Goal: Navigation & Orientation: Find specific page/section

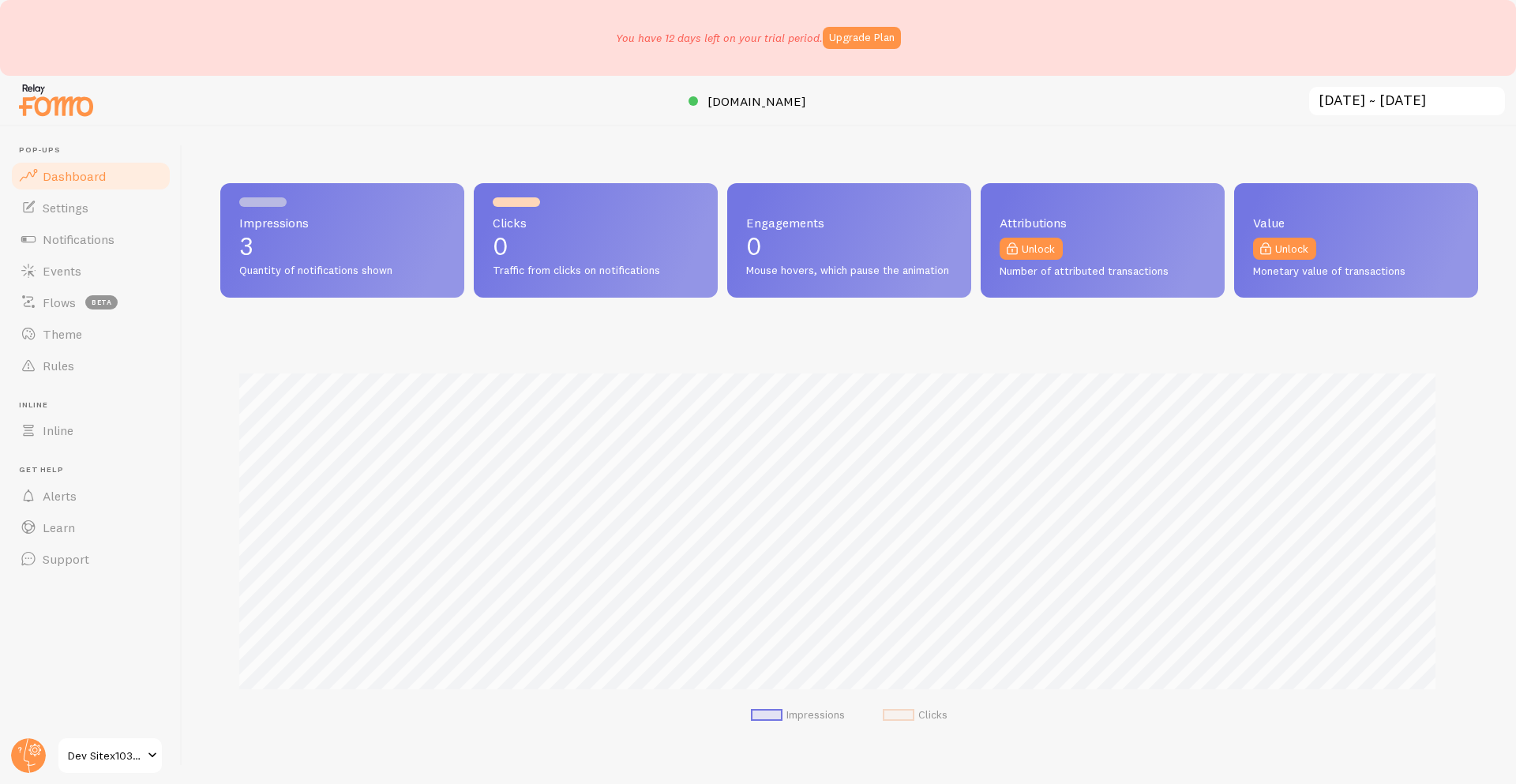
scroll to position [414, 1246]
click at [71, 757] on div at bounding box center [758, 768] width 1516 height 32
click at [68, 553] on span "Support" at bounding box center [66, 559] width 47 height 16
click at [106, 561] on link "Support" at bounding box center [90, 560] width 163 height 32
click at [107, 525] on link "Learn" at bounding box center [90, 528] width 163 height 32
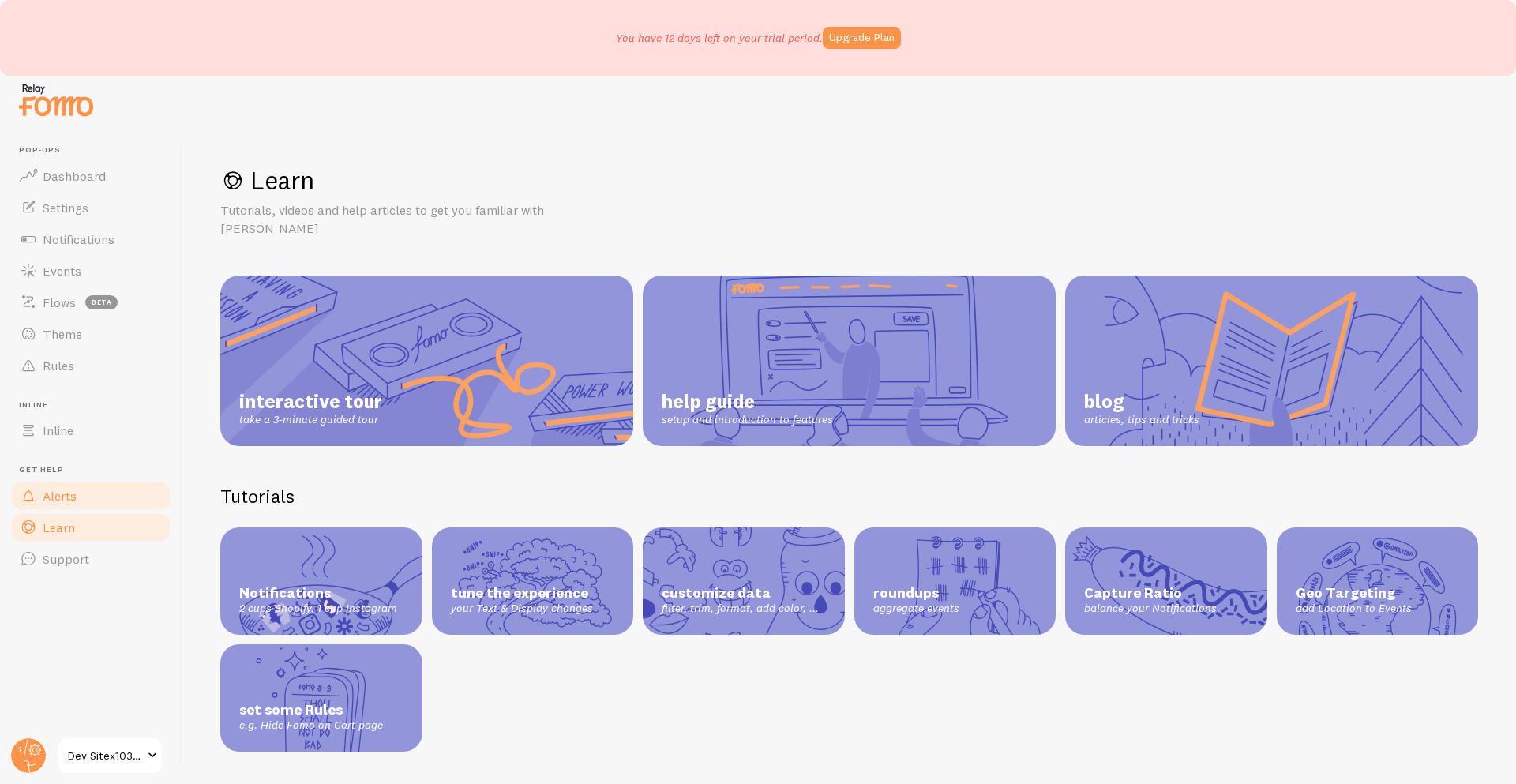
click at [86, 495] on link "Alerts" at bounding box center [90, 496] width 163 height 32
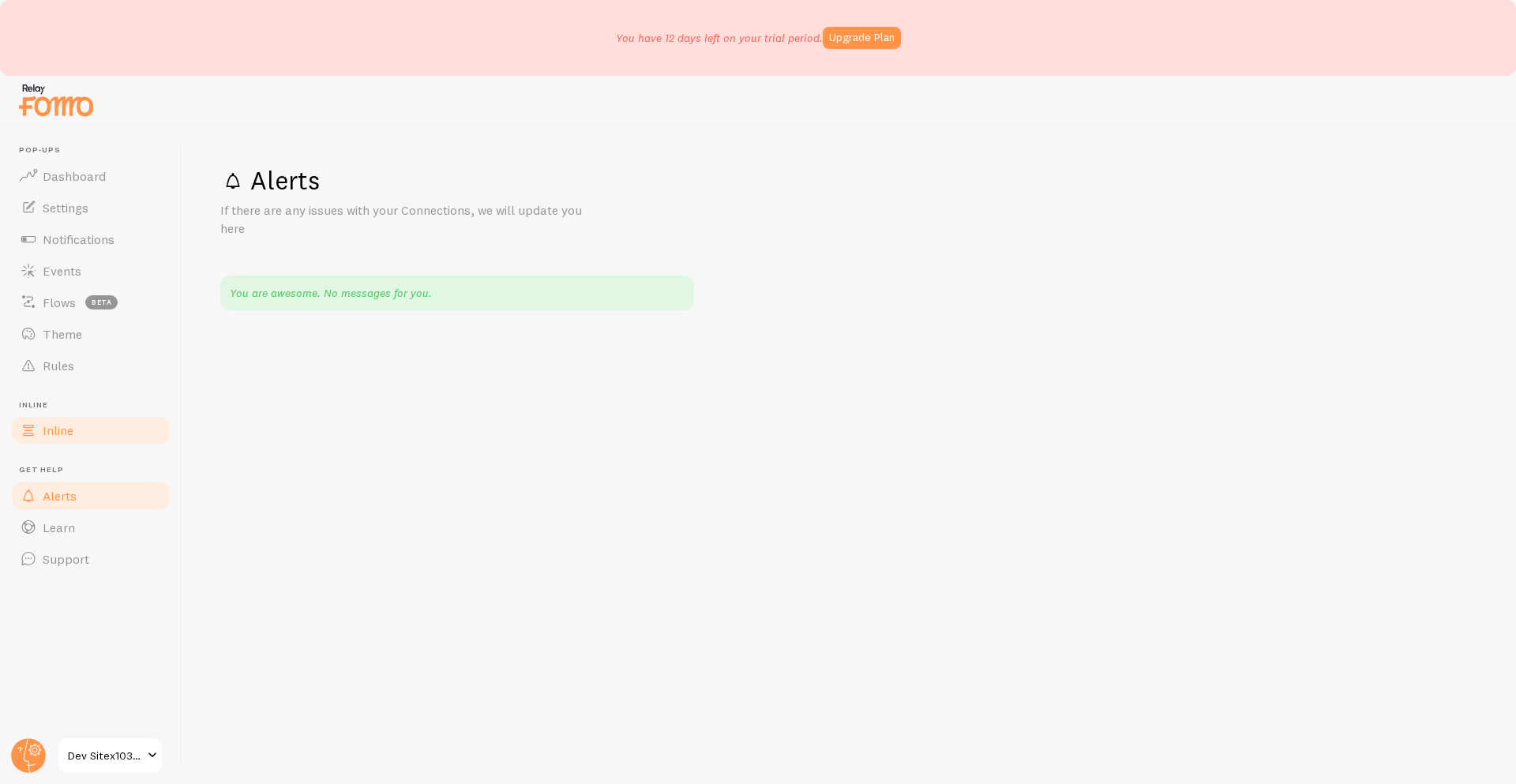
click at [108, 427] on link "Inline" at bounding box center [90, 430] width 163 height 32
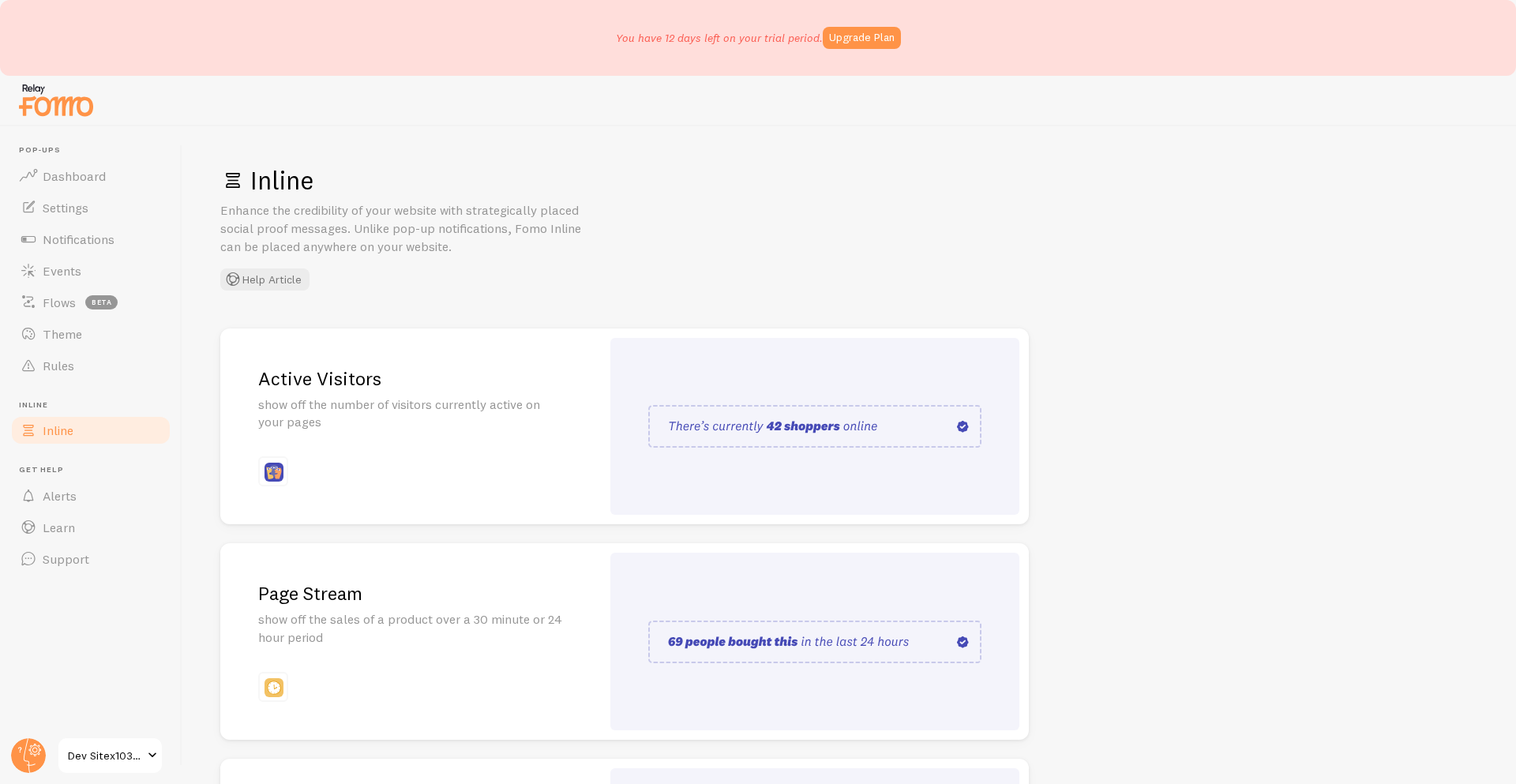
scroll to position [247, 0]
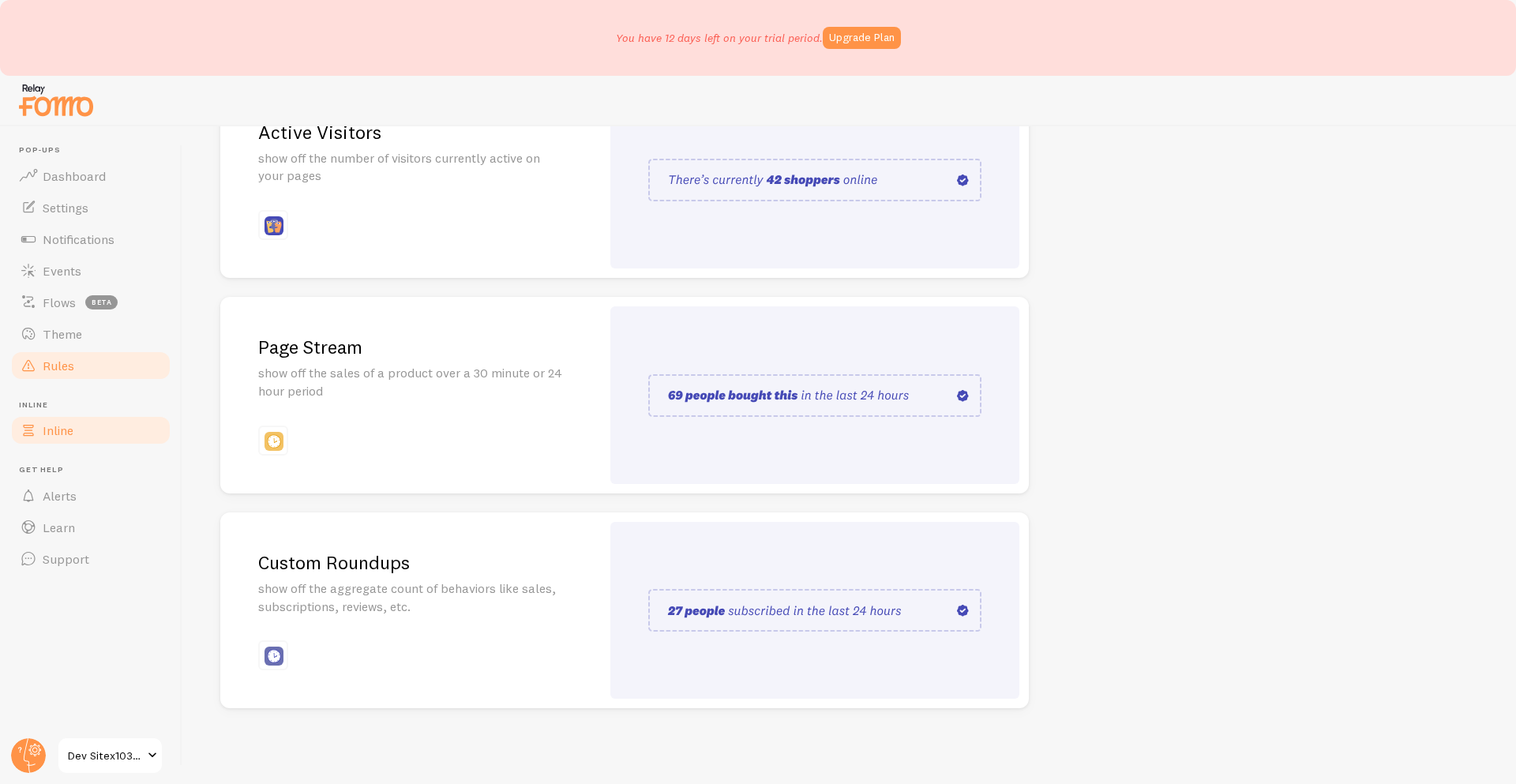
click at [66, 354] on link "Rules" at bounding box center [90, 366] width 163 height 32
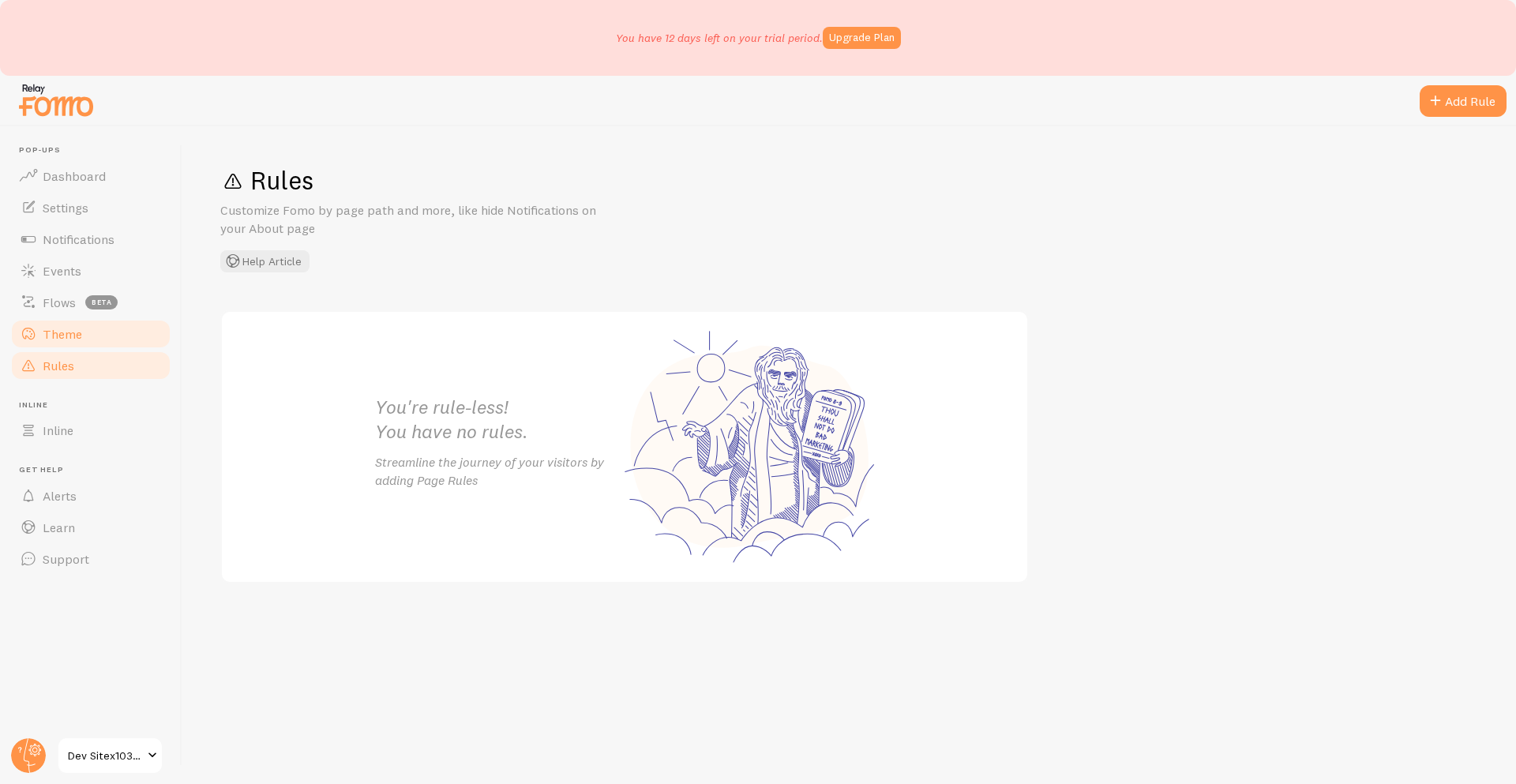
click at [70, 331] on span "Theme" at bounding box center [62, 333] width 39 height 16
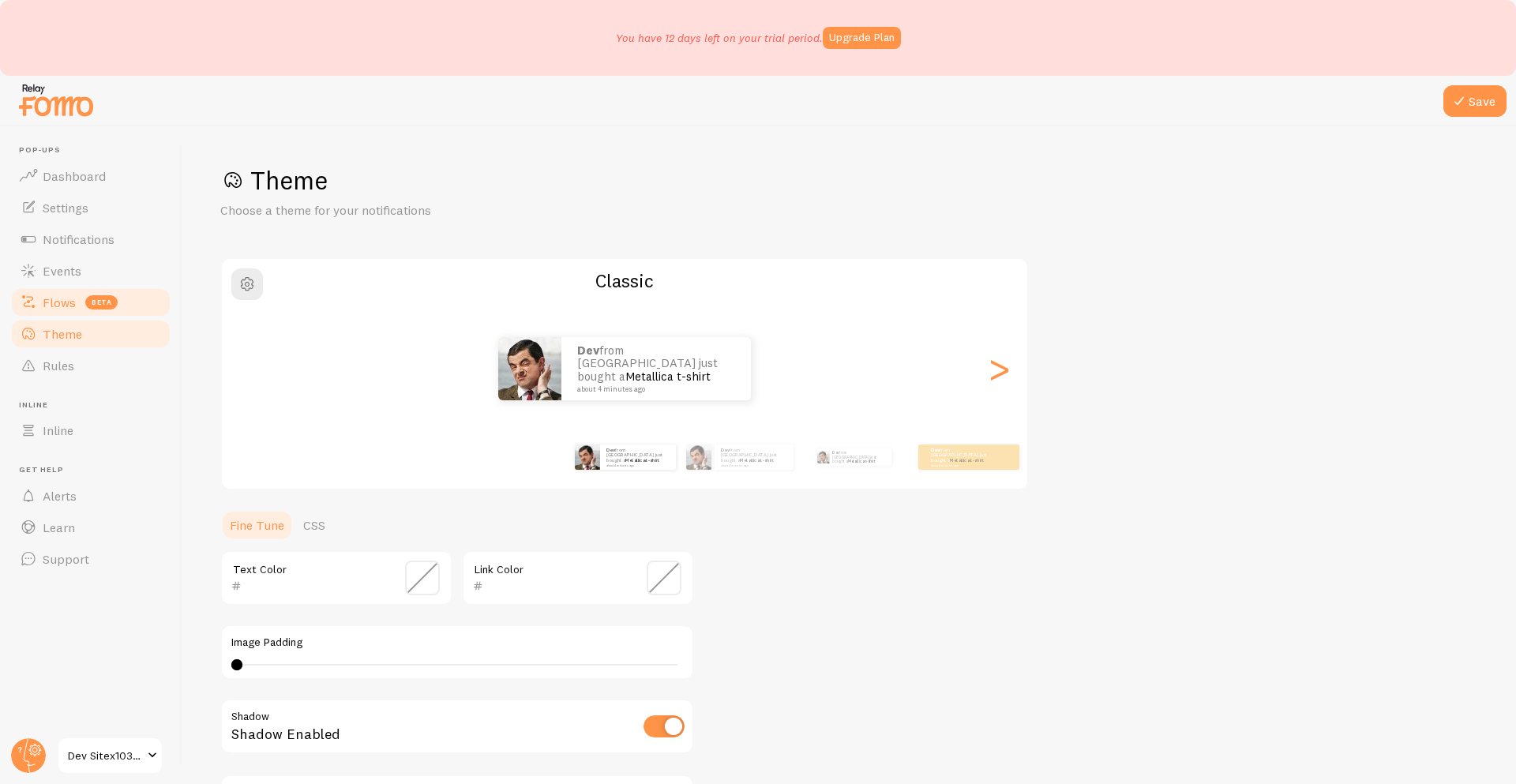
click at [70, 311] on link "Flows beta" at bounding box center [90, 303] width 163 height 32
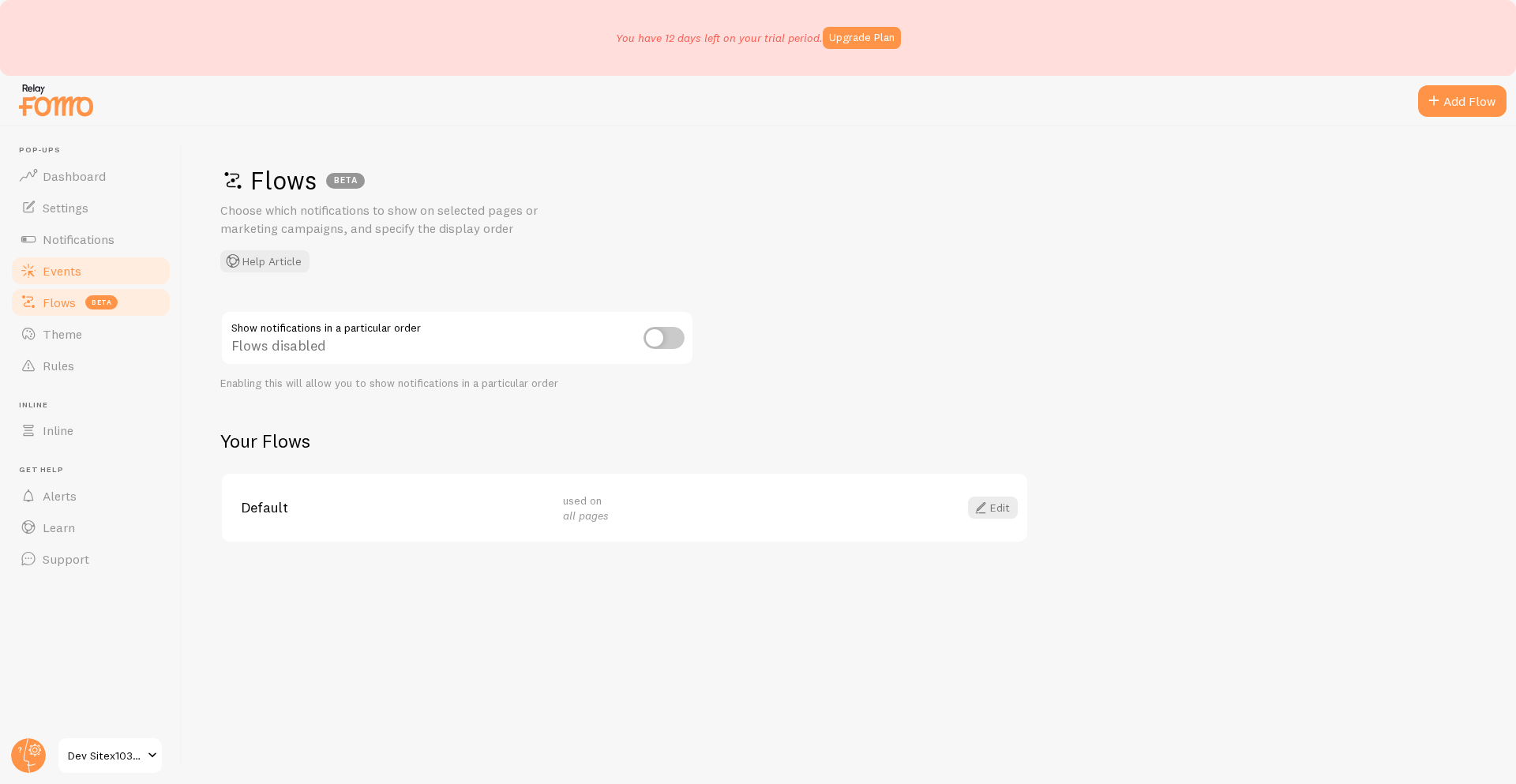
click at [88, 260] on link "Events" at bounding box center [90, 271] width 163 height 32
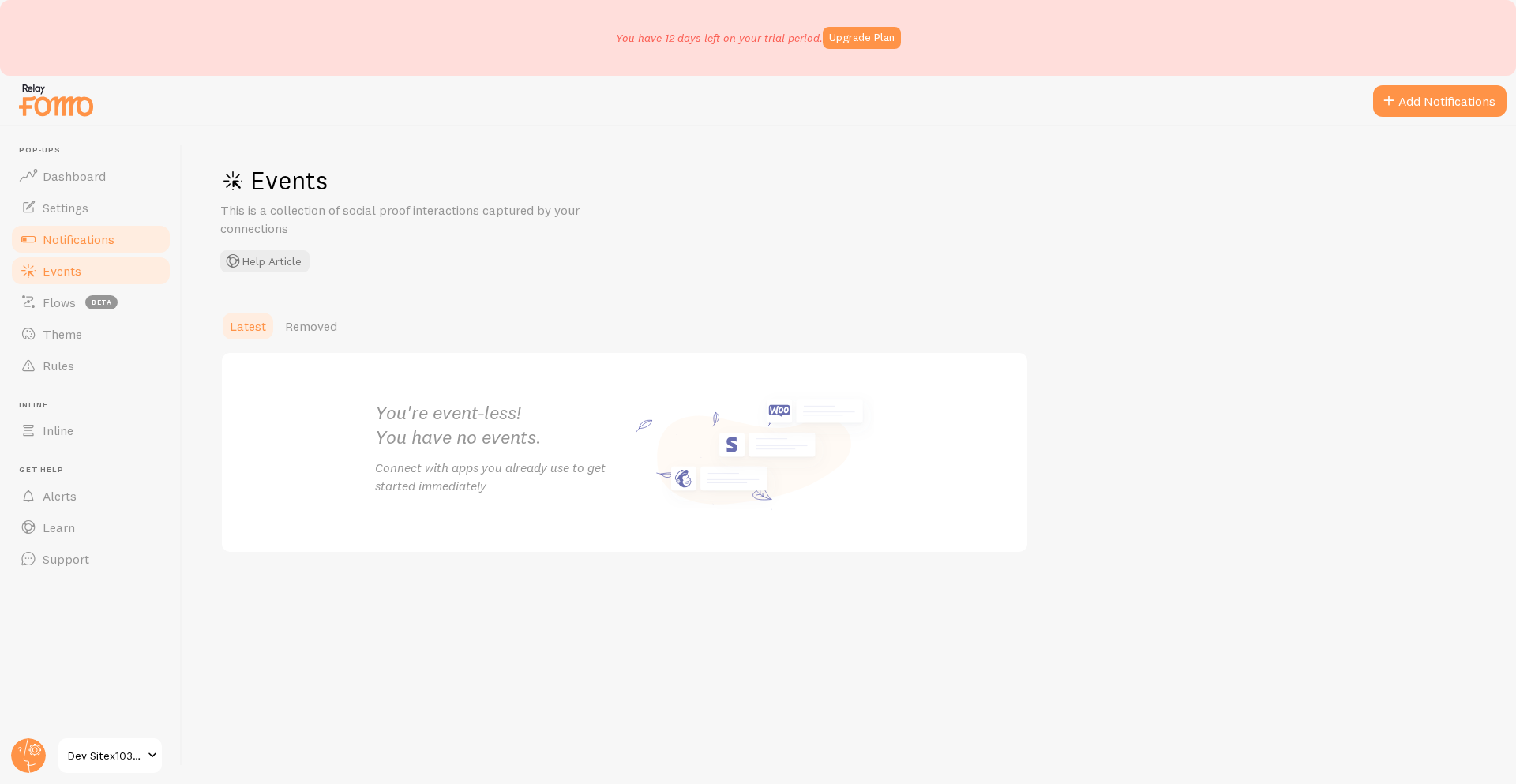
click at [100, 243] on span "Notifications" at bounding box center [78, 239] width 72 height 16
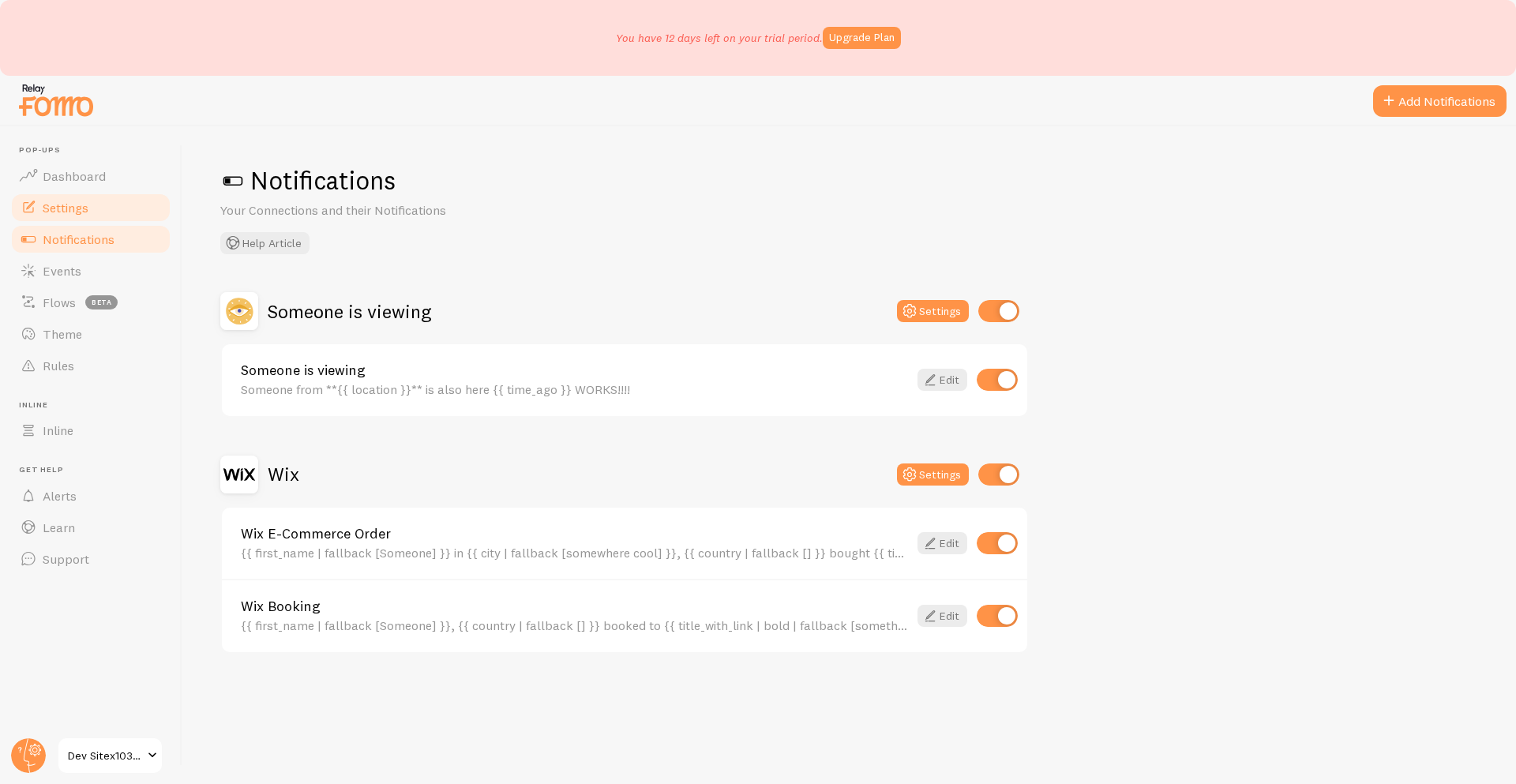
click at [102, 208] on link "Settings" at bounding box center [90, 208] width 163 height 32
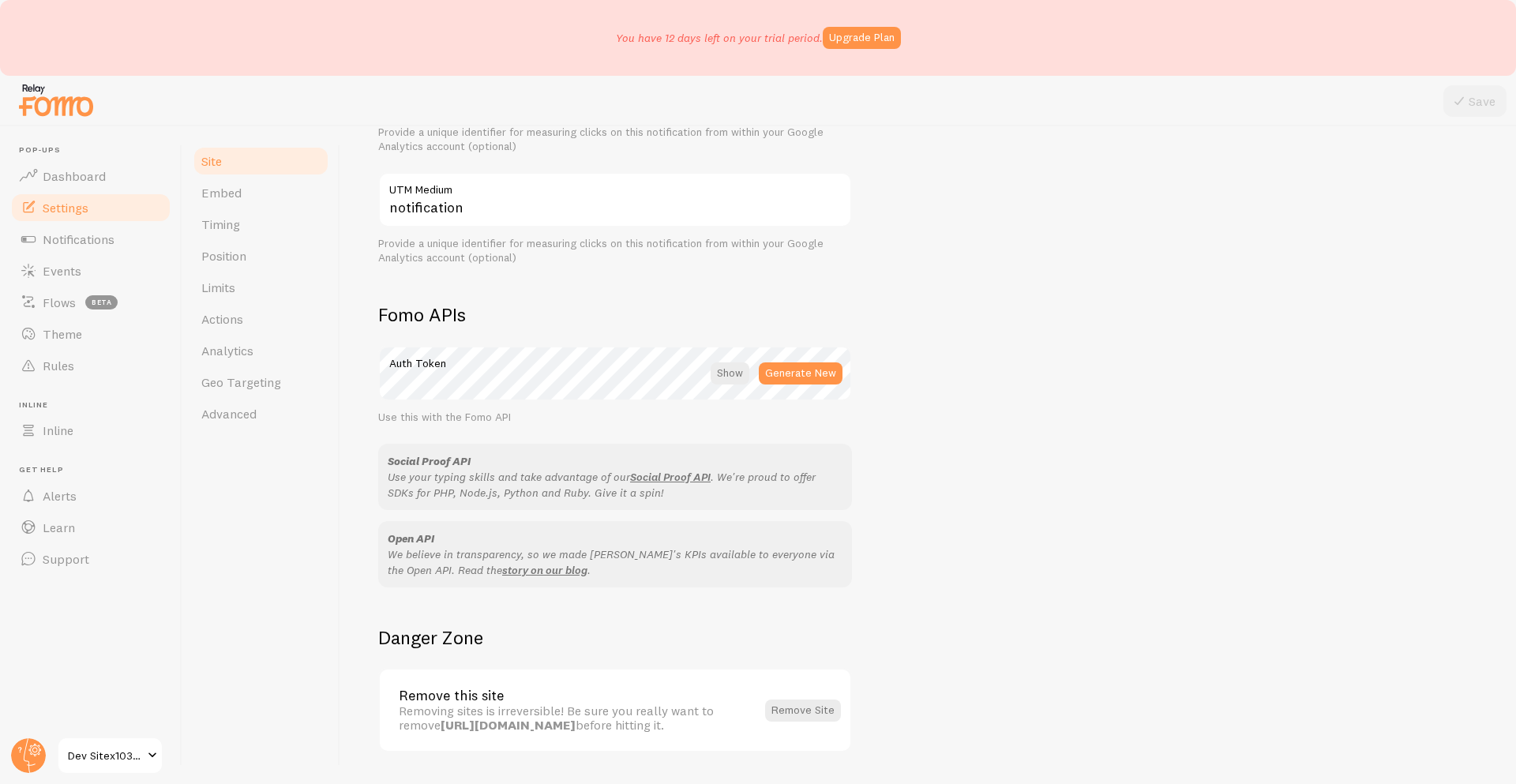
scroll to position [782, 0]
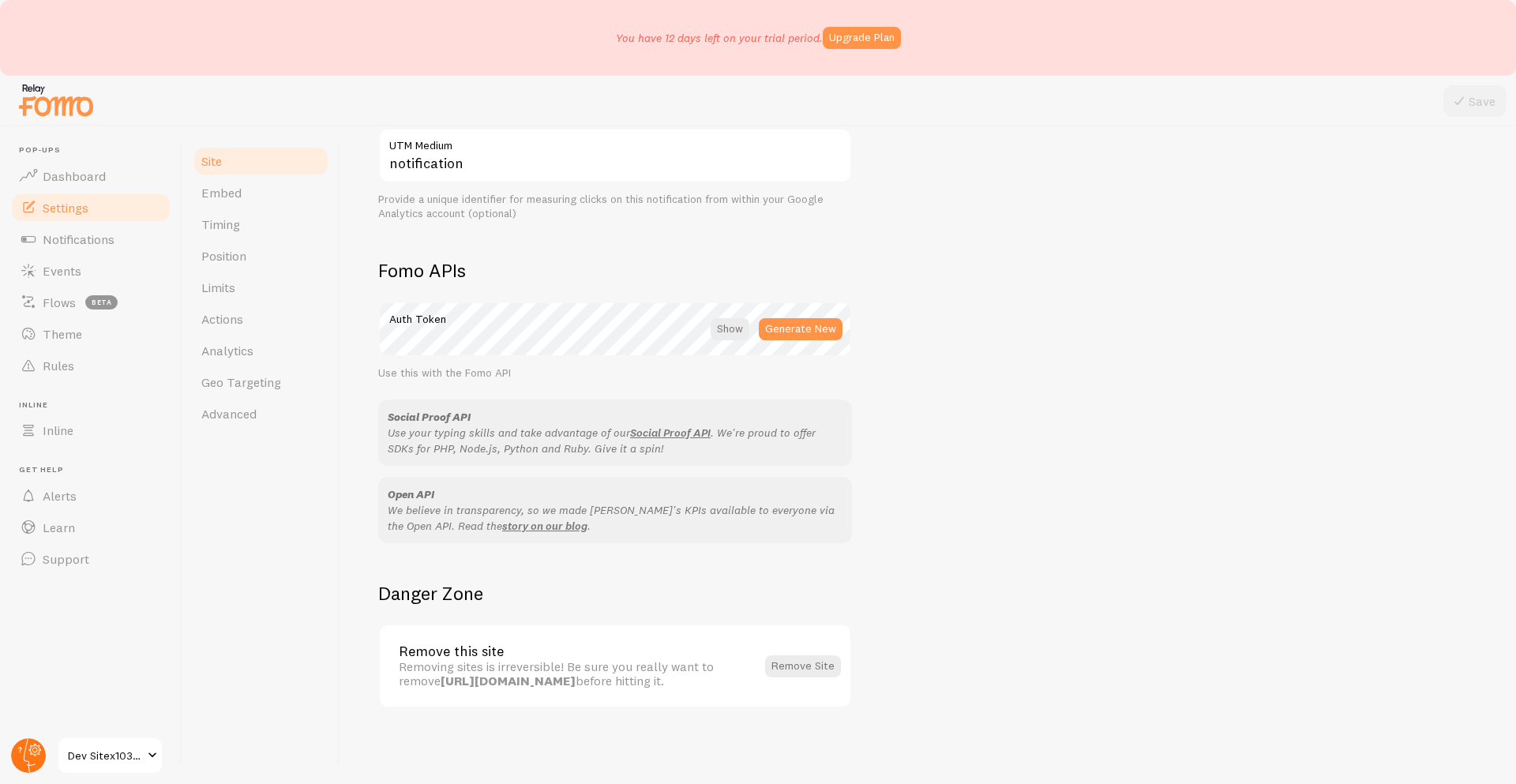
click at [28, 738] on icon at bounding box center [29, 755] width 12 height 34
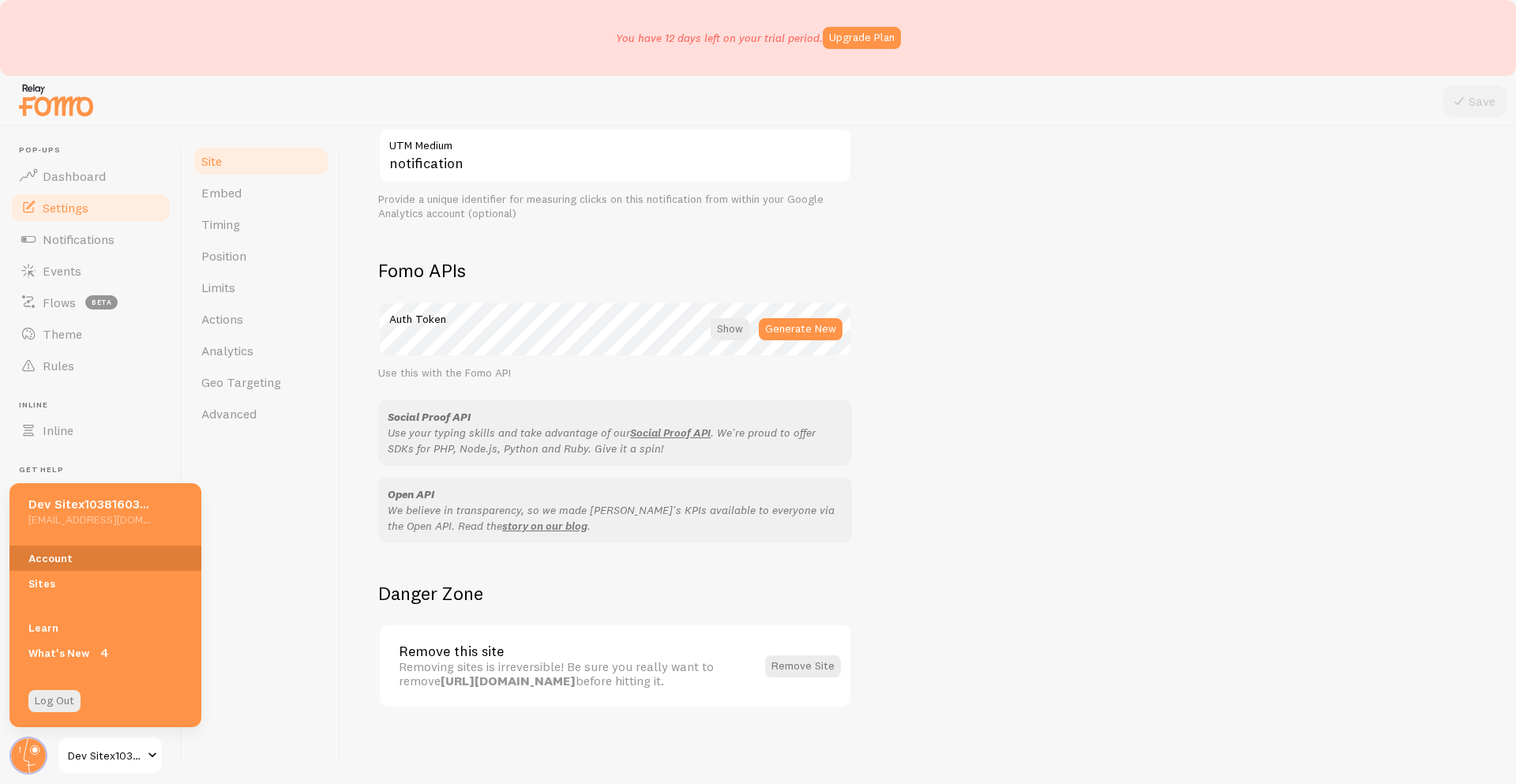
click at [91, 557] on link "Account" at bounding box center [105, 558] width 192 height 25
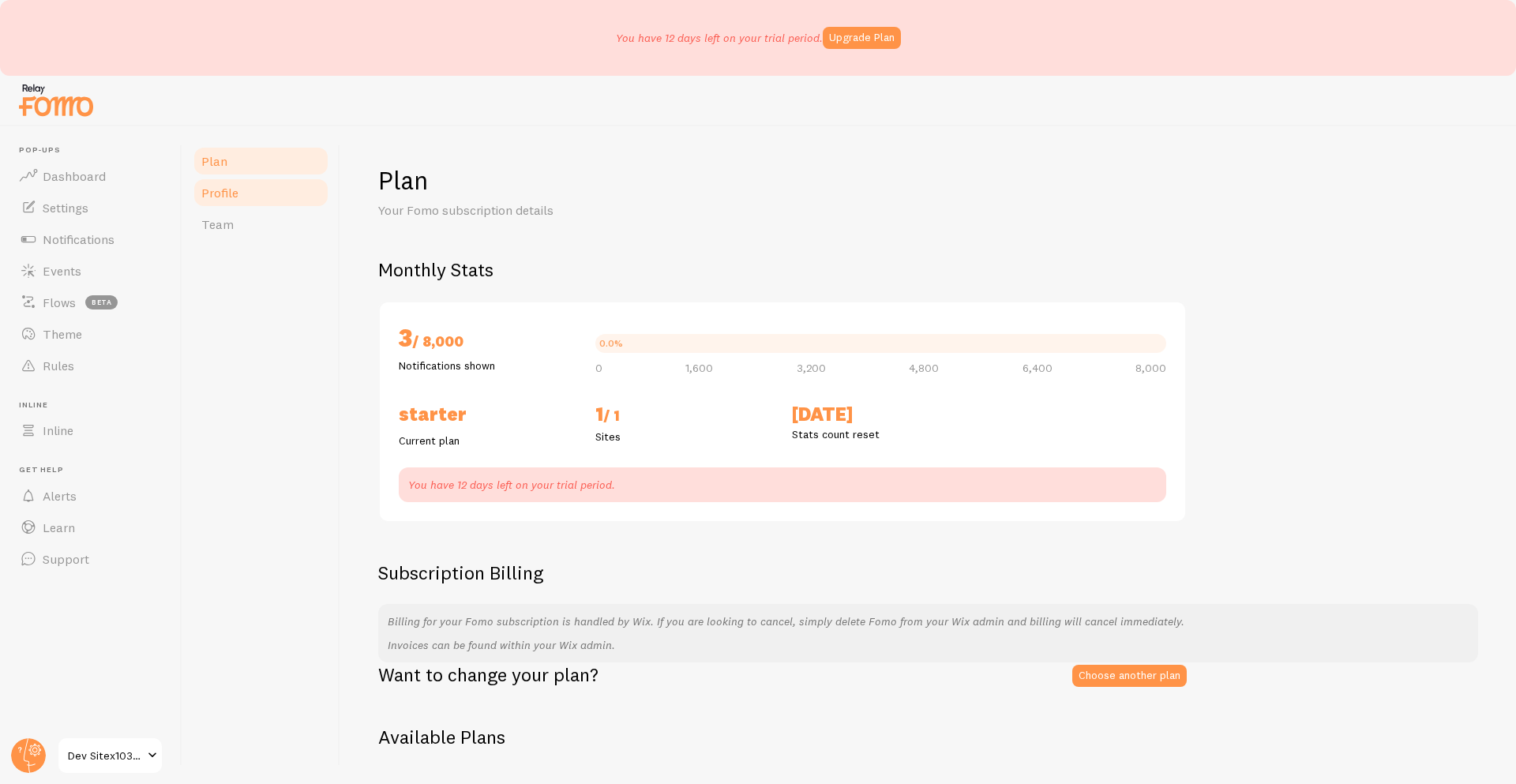
click at [220, 182] on link "Profile" at bounding box center [261, 193] width 138 height 32
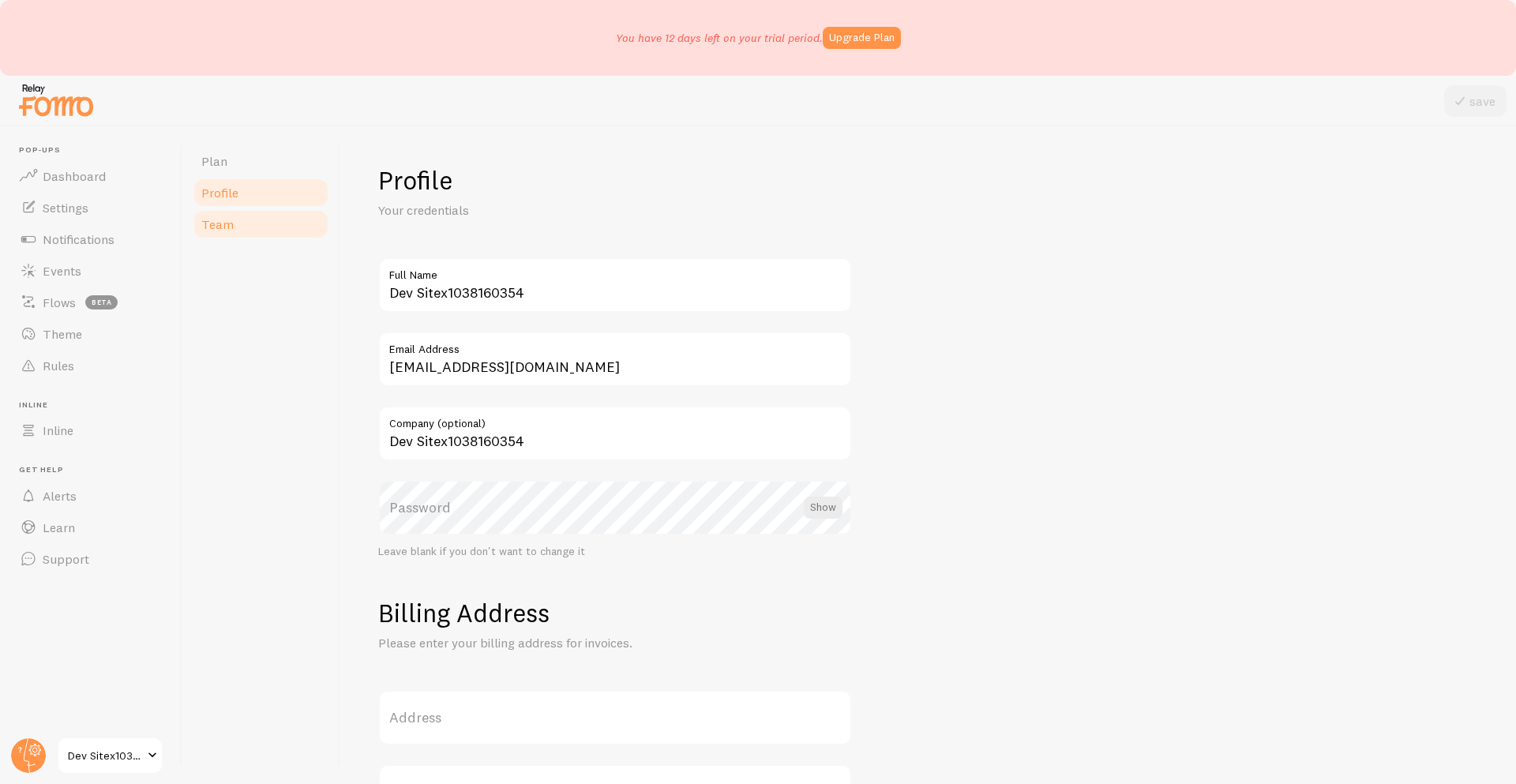
click at [221, 237] on link "Team" at bounding box center [261, 224] width 138 height 32
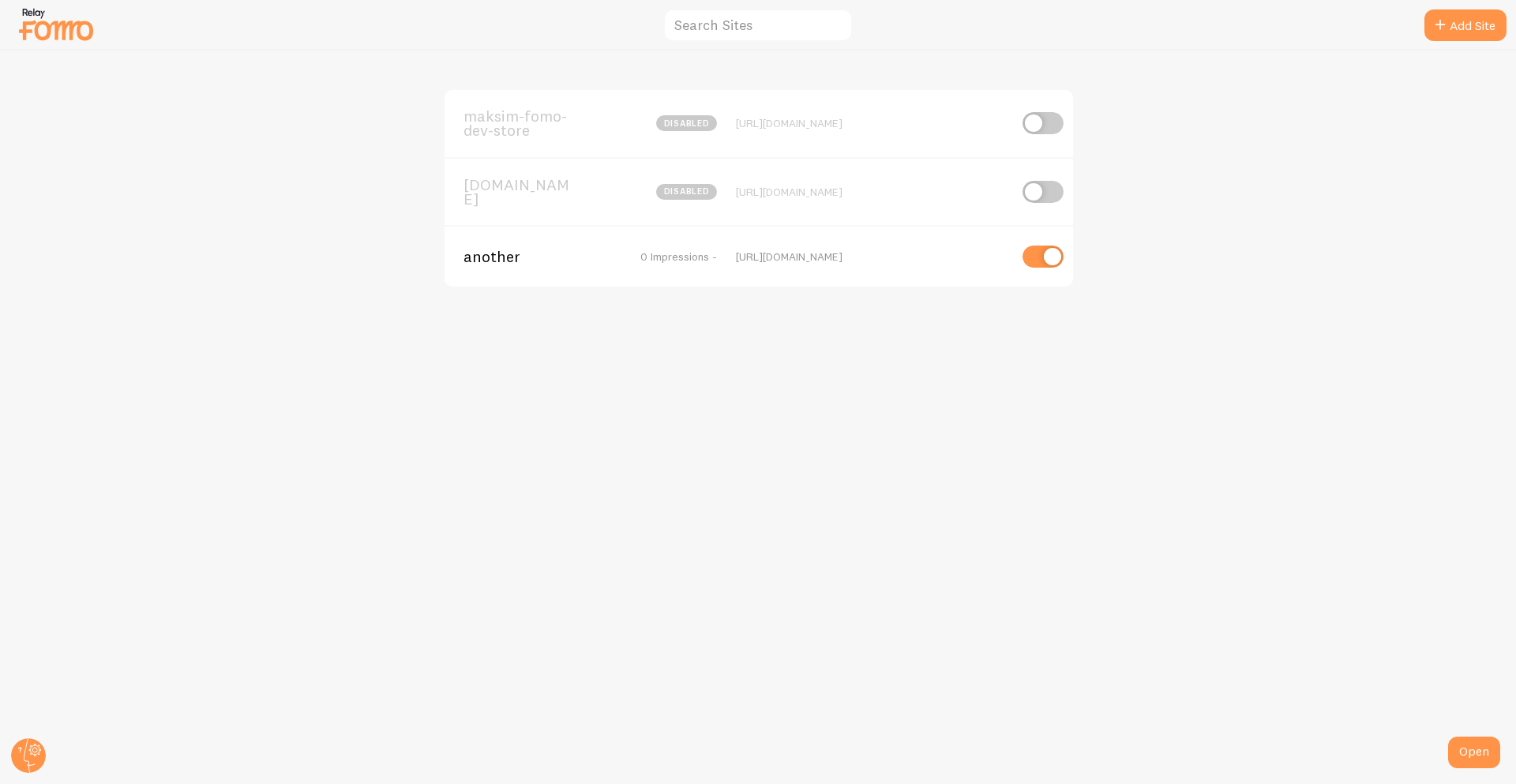
click at [476, 283] on div "another 0 Impressions - https://maksim-fomo-dev-store.com" at bounding box center [758, 256] width 629 height 61
click at [493, 264] on span "another" at bounding box center [527, 256] width 128 height 14
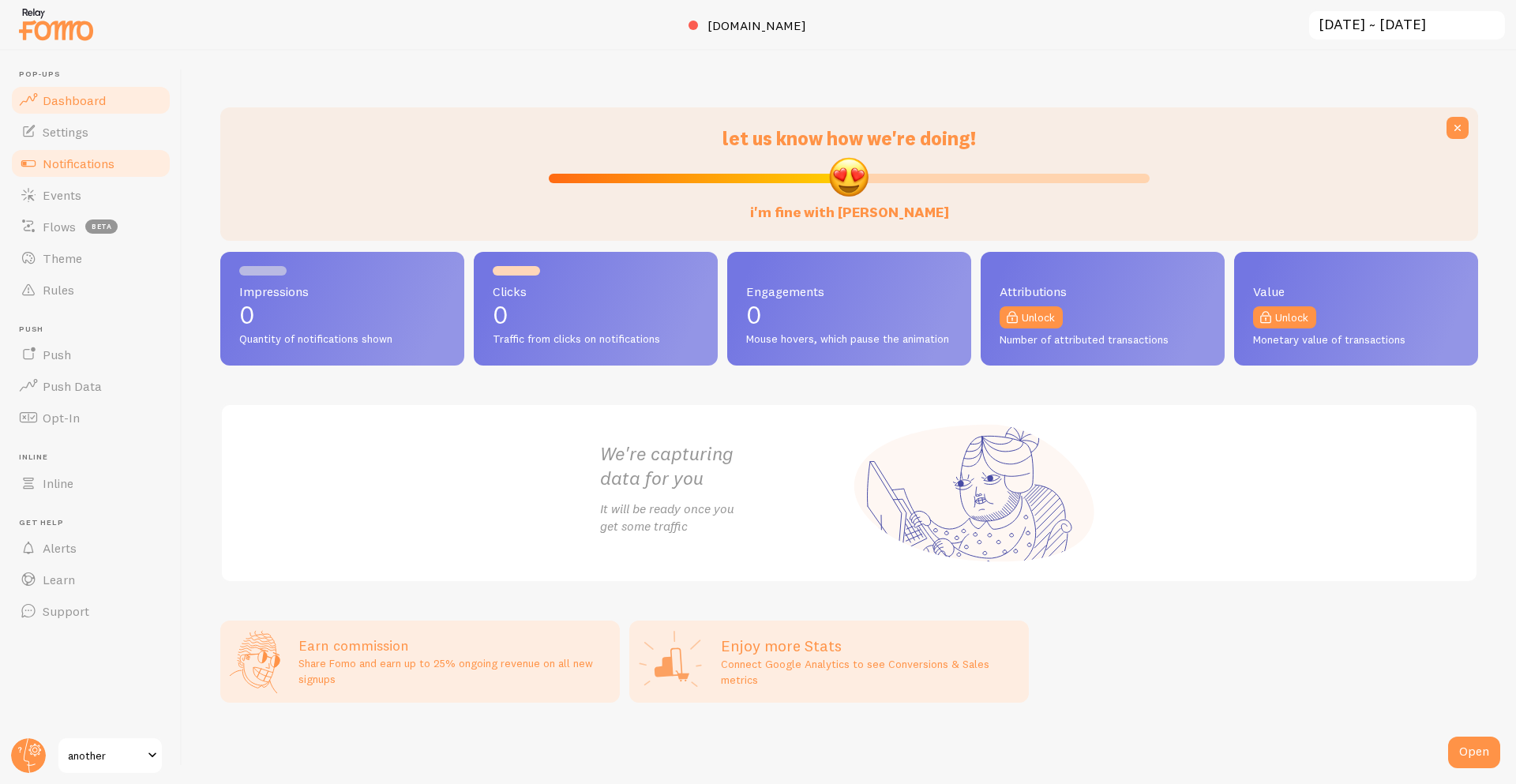
click at [143, 176] on link "Notifications" at bounding box center [90, 164] width 163 height 32
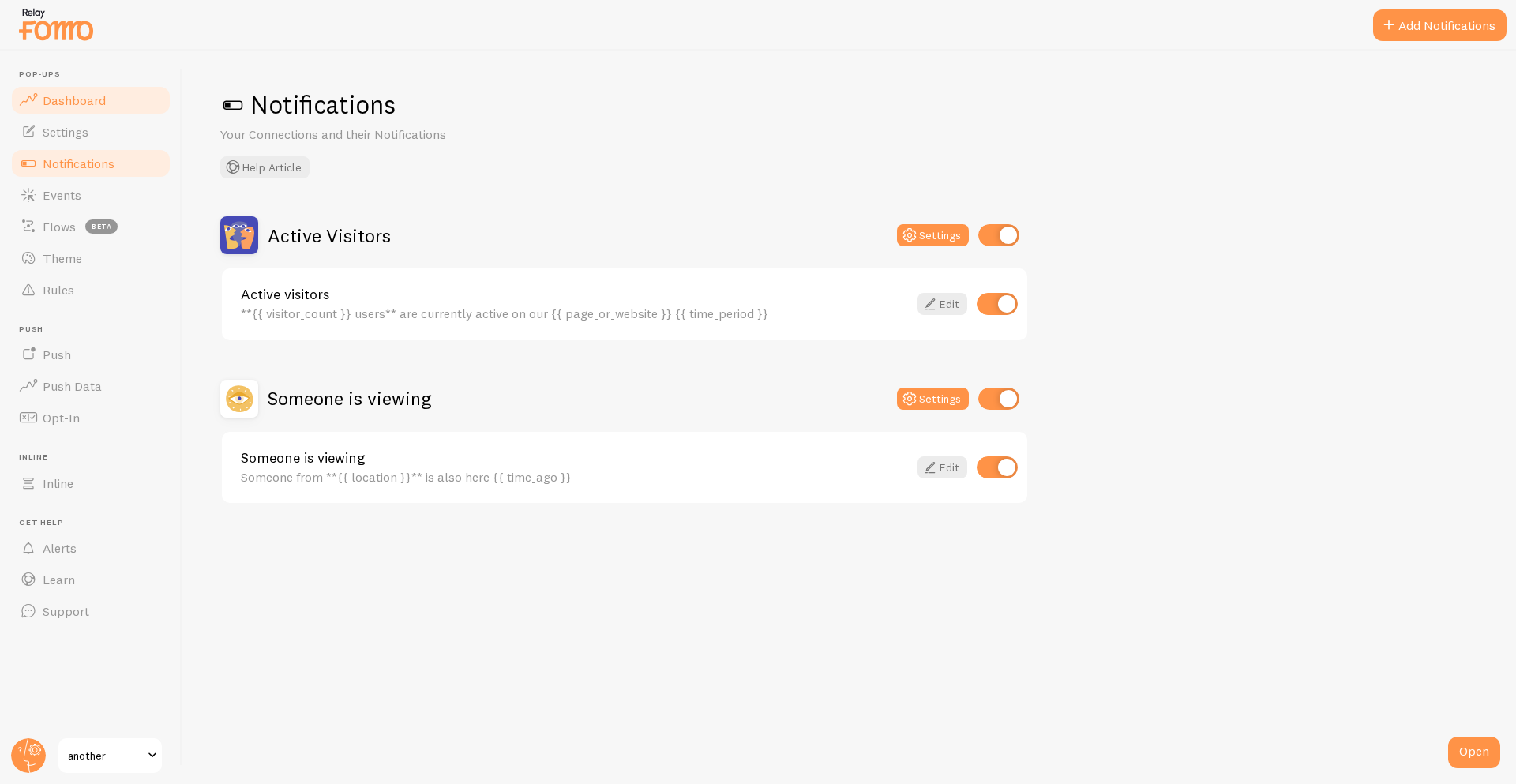
click at [71, 97] on span "Dashboard" at bounding box center [74, 100] width 63 height 16
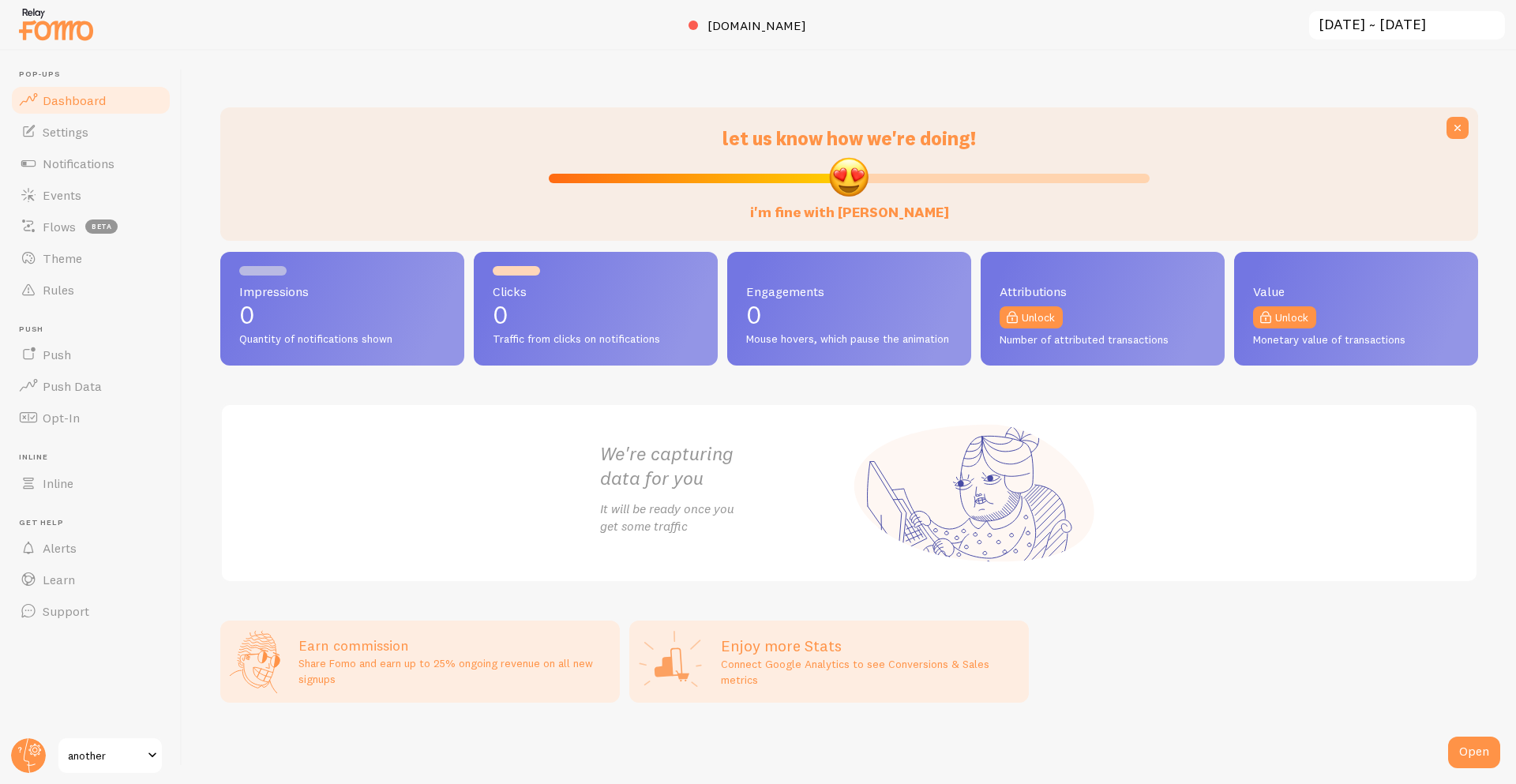
click at [114, 762] on span "another" at bounding box center [105, 755] width 75 height 19
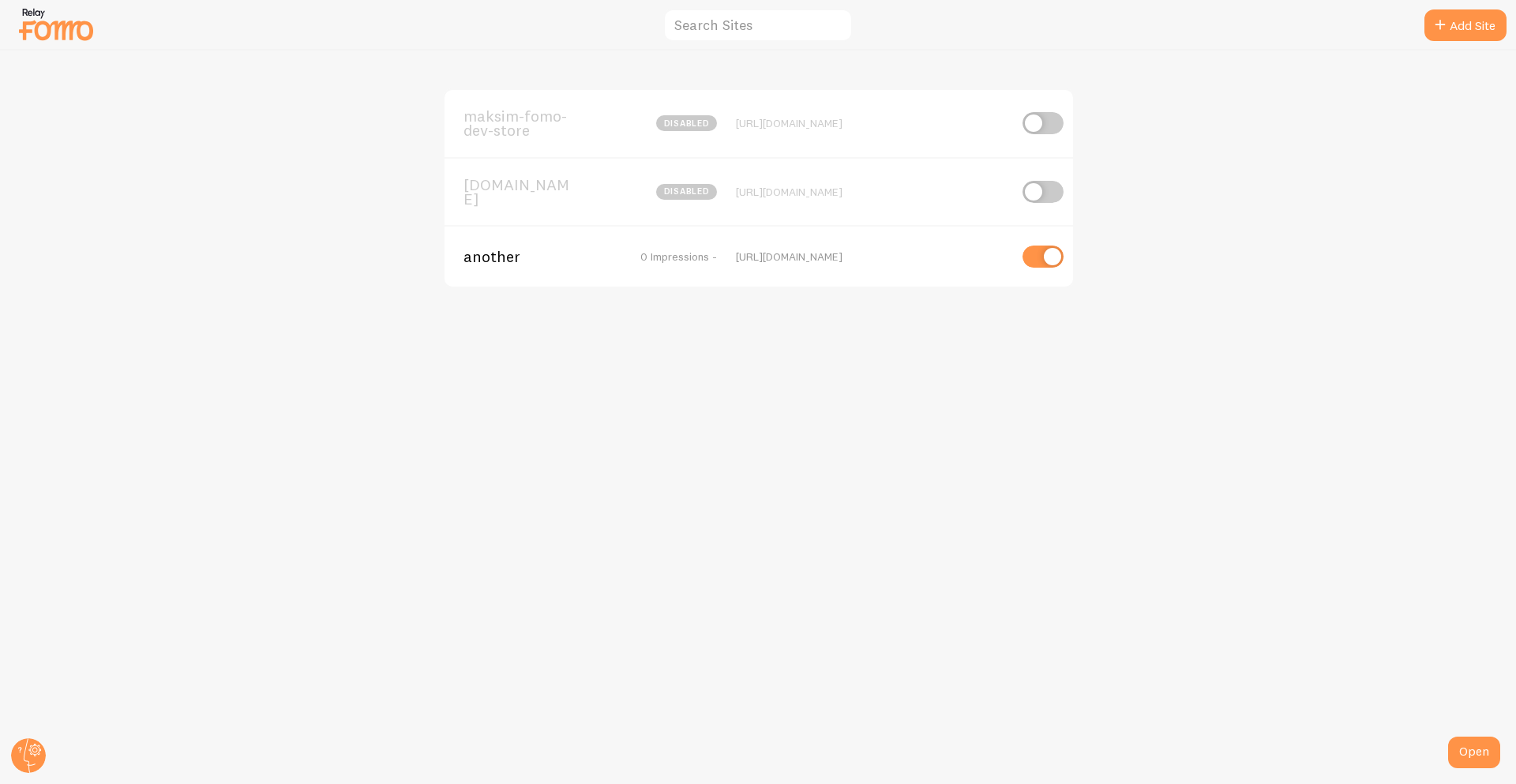
click at [1035, 129] on input "checkbox" at bounding box center [1043, 123] width 41 height 22
checkbox input "true"
click at [1029, 202] on input "checkbox" at bounding box center [1043, 192] width 41 height 22
checkbox input "true"
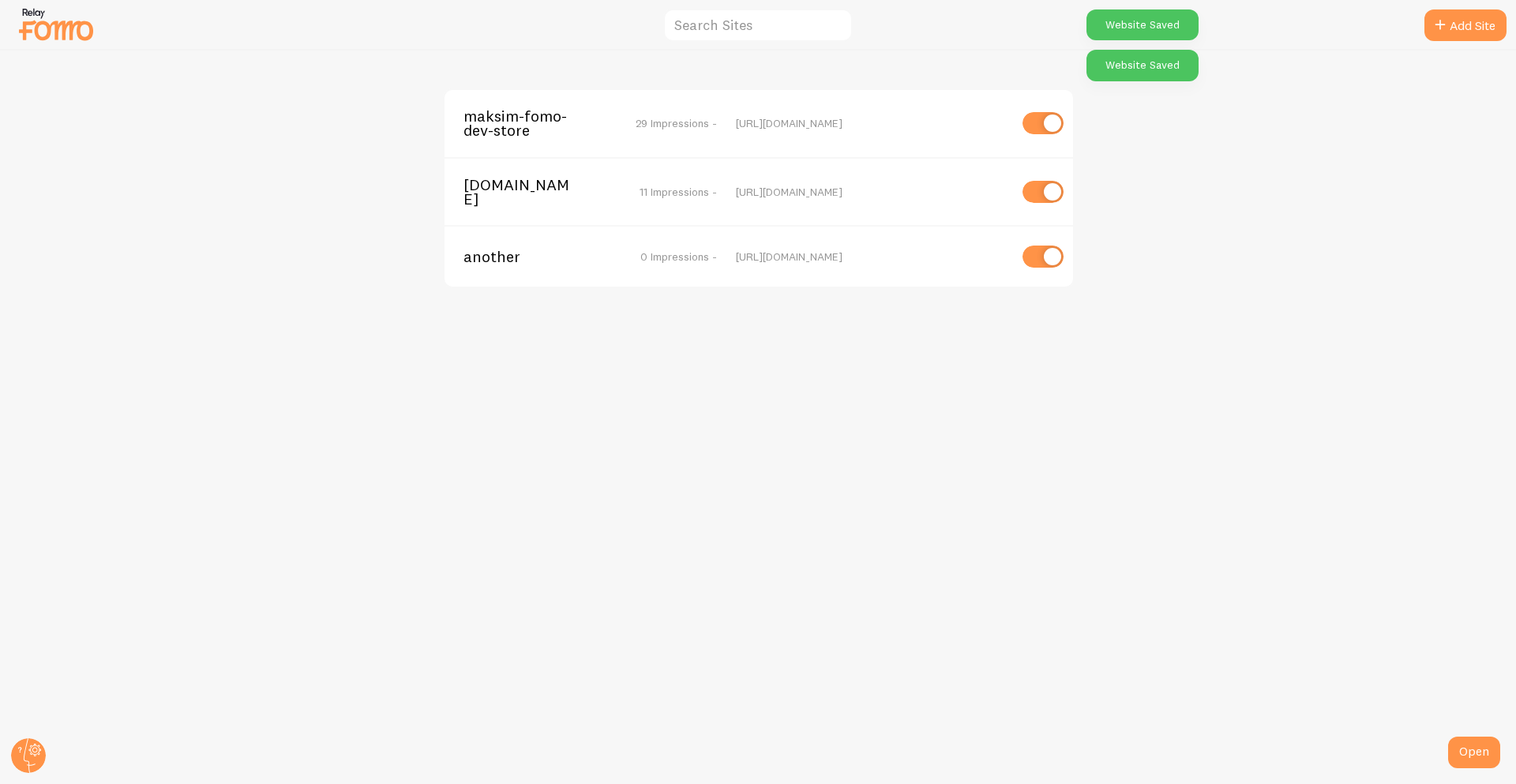
click at [792, 129] on div "https://maksim-fomo-dev-store.myshopify.com" at bounding box center [872, 123] width 273 height 14
click at [608, 117] on div "maksim-fomo-dev-store 29 Impressions -" at bounding box center [590, 123] width 253 height 29
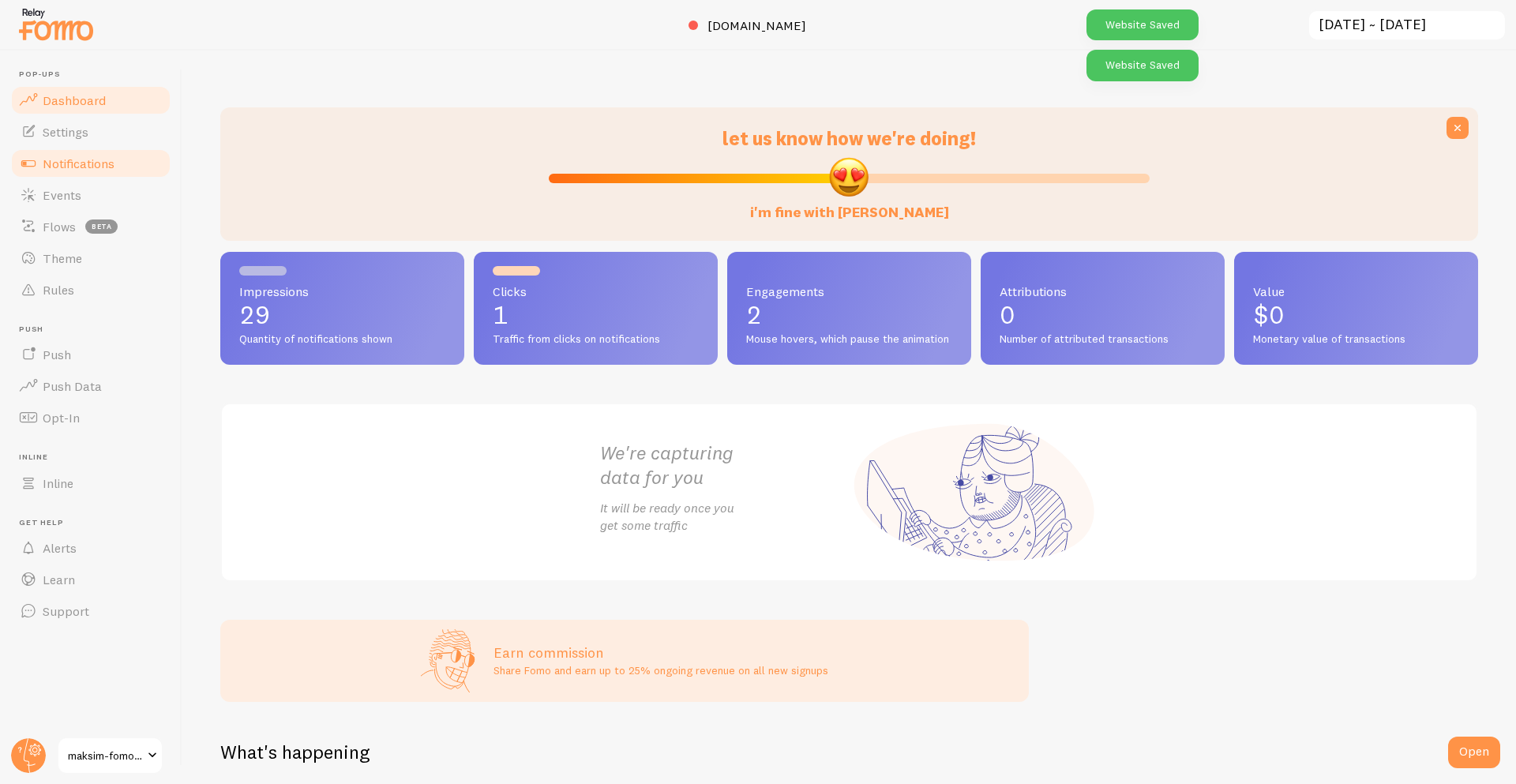
click at [109, 164] on span "Notifications" at bounding box center [78, 163] width 72 height 16
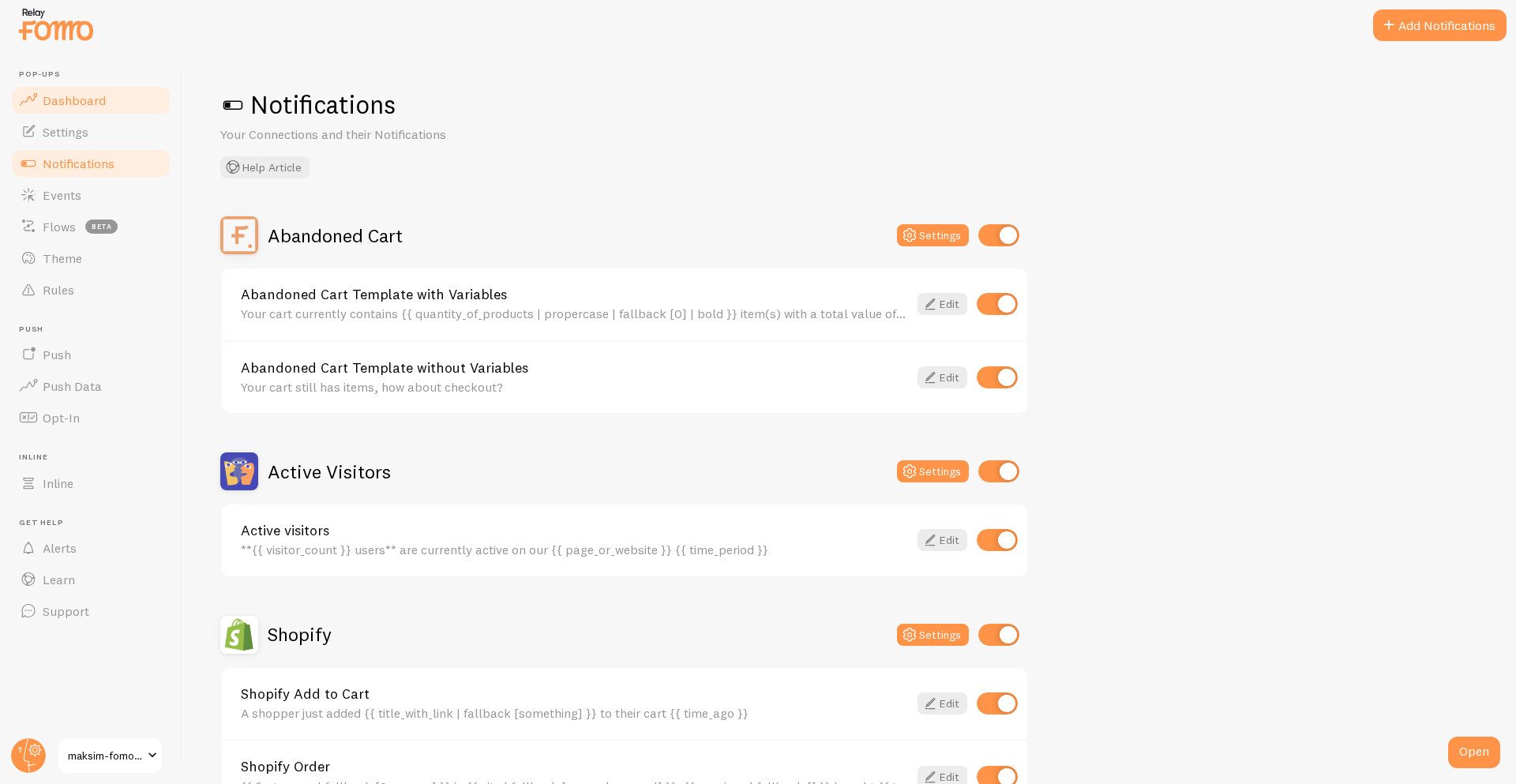
click at [70, 111] on link "Dashboard" at bounding box center [90, 101] width 163 height 32
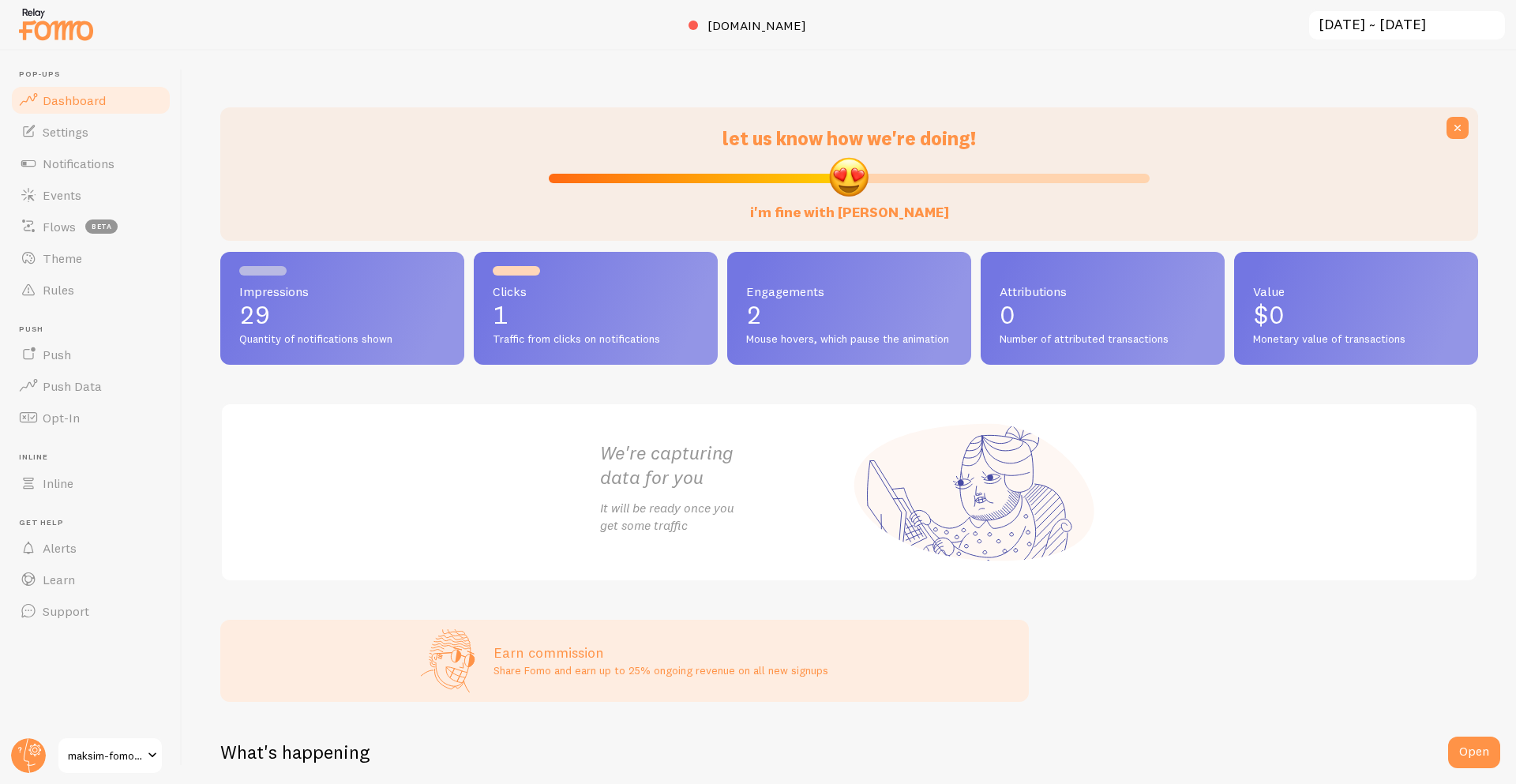
click at [132, 757] on span "maksim-fomo-dev-store" at bounding box center [105, 755] width 75 height 19
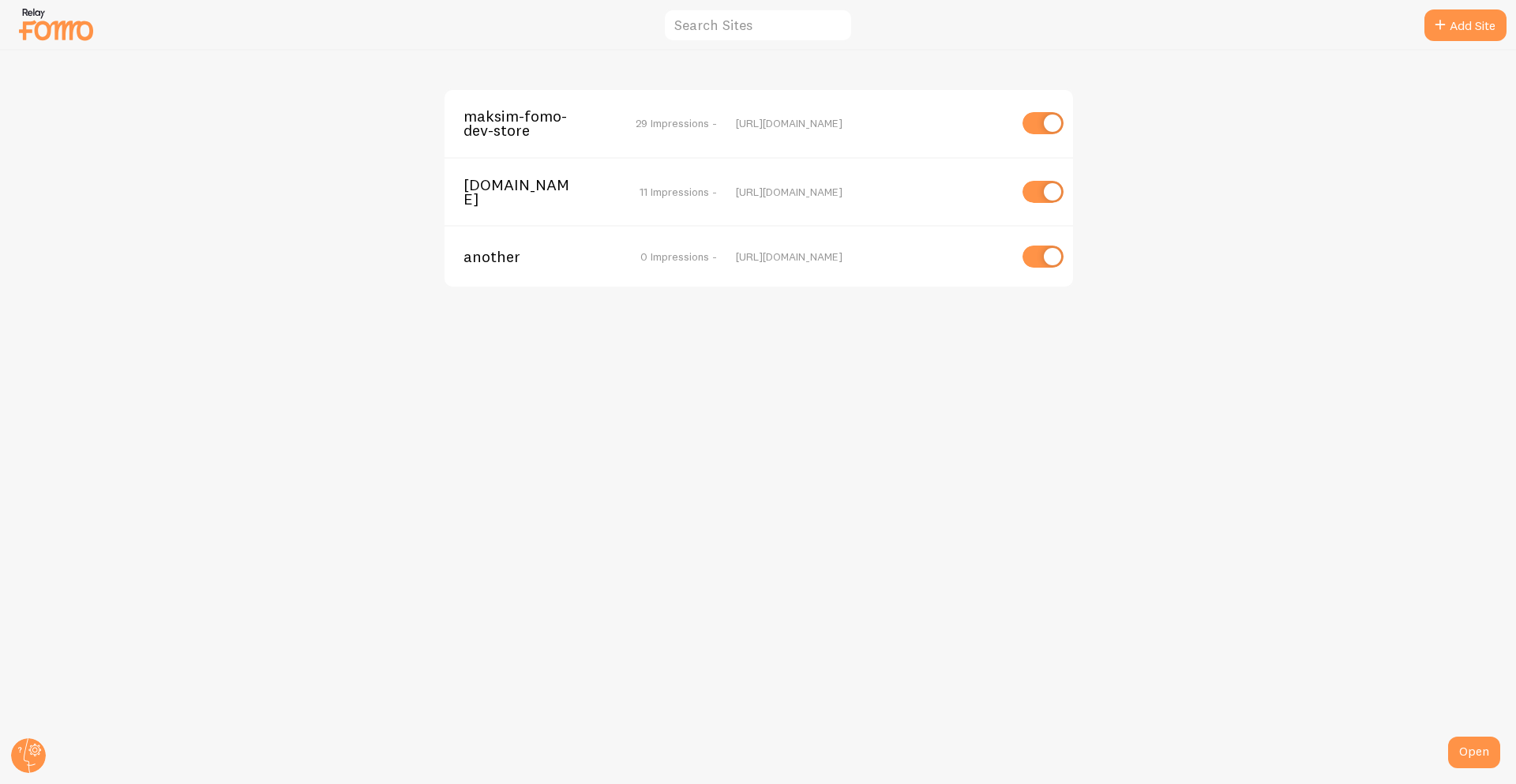
click at [65, 29] on img at bounding box center [56, 23] width 79 height 40
